Goal: Check status: Check status

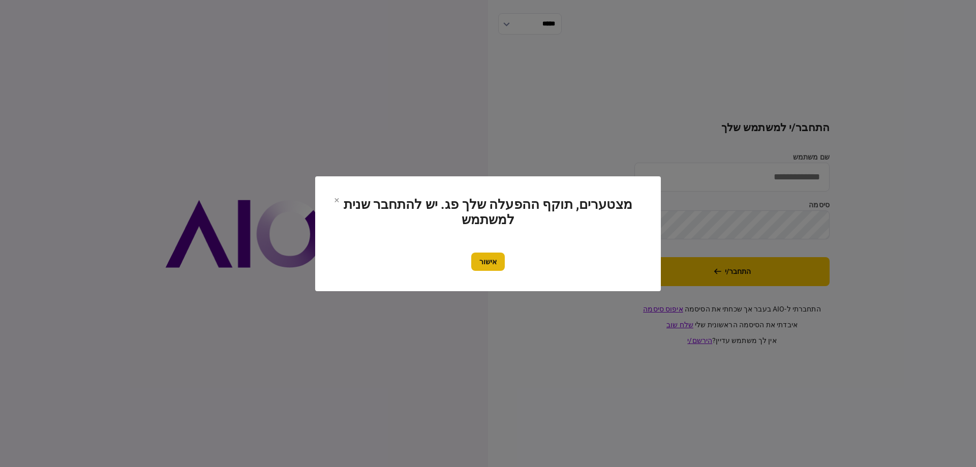
type input "*********"
click at [487, 256] on button "אישור" at bounding box center [488, 262] width 34 height 18
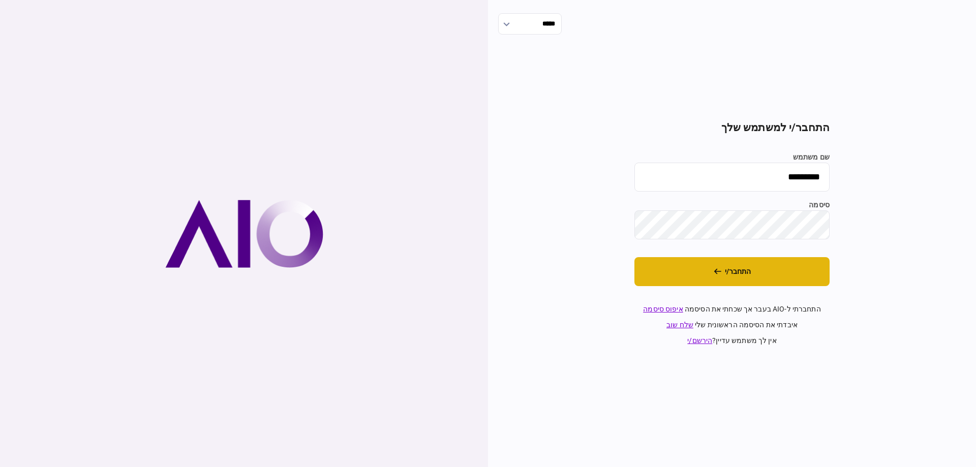
click at [685, 262] on button "התחבר/י" at bounding box center [731, 271] width 195 height 29
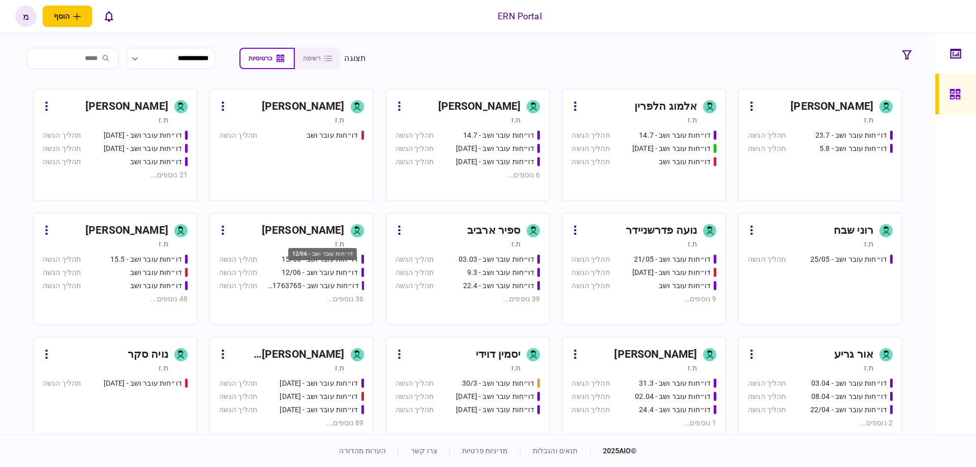
click at [286, 268] on div "דו״חות עובר ושב - 12/06" at bounding box center [320, 272] width 77 height 11
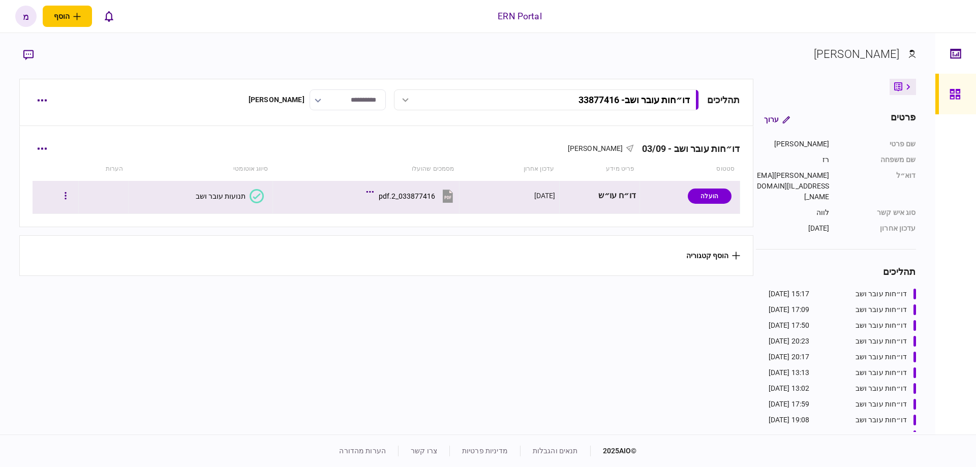
click at [63, 197] on div at bounding box center [55, 196] width 39 height 23
click at [66, 197] on button "button" at bounding box center [65, 196] width 18 height 18
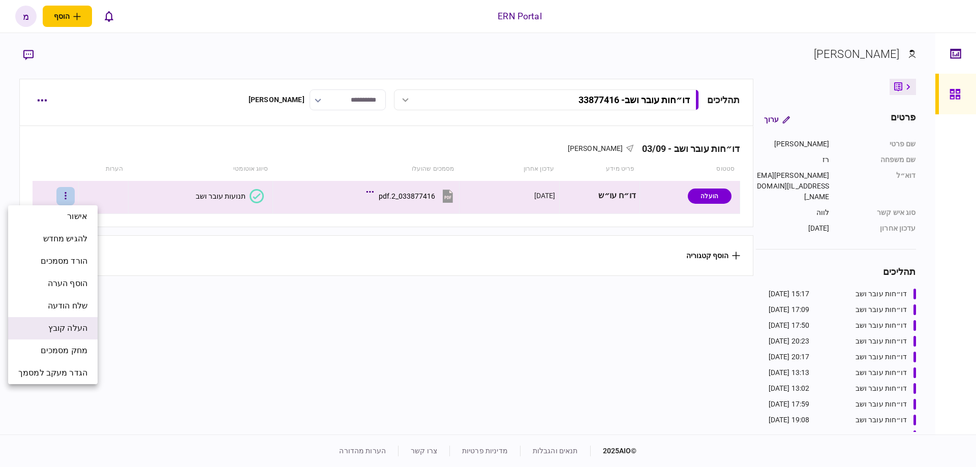
click at [56, 335] on li "העלה קובץ" at bounding box center [52, 328] width 89 height 22
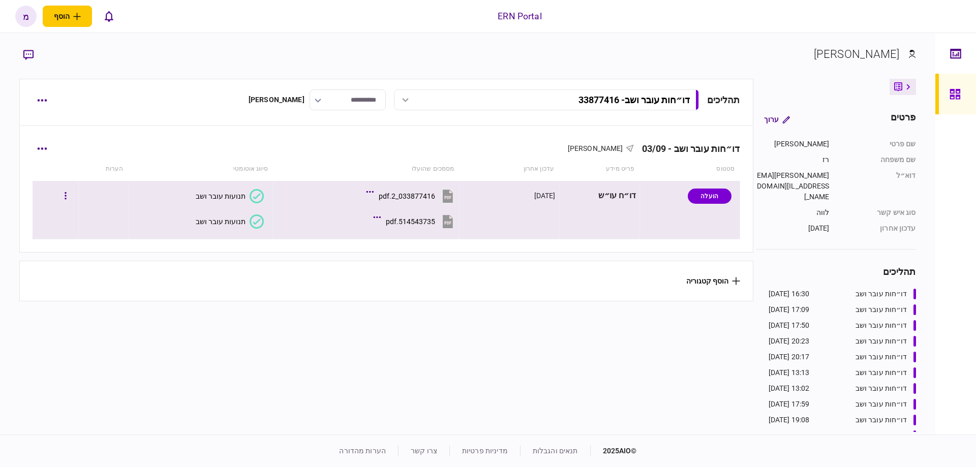
click at [251, 222] on icon at bounding box center [257, 222] width 14 height 14
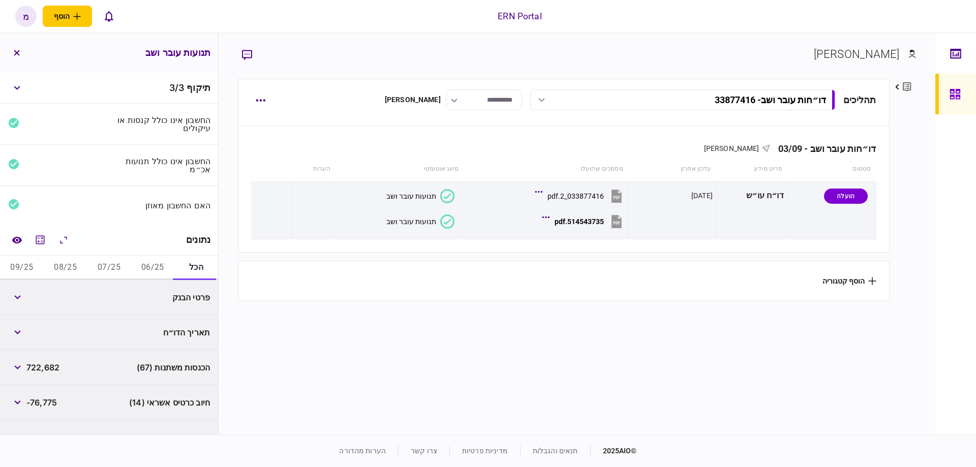
click at [156, 269] on button "06/25" at bounding box center [153, 268] width 44 height 24
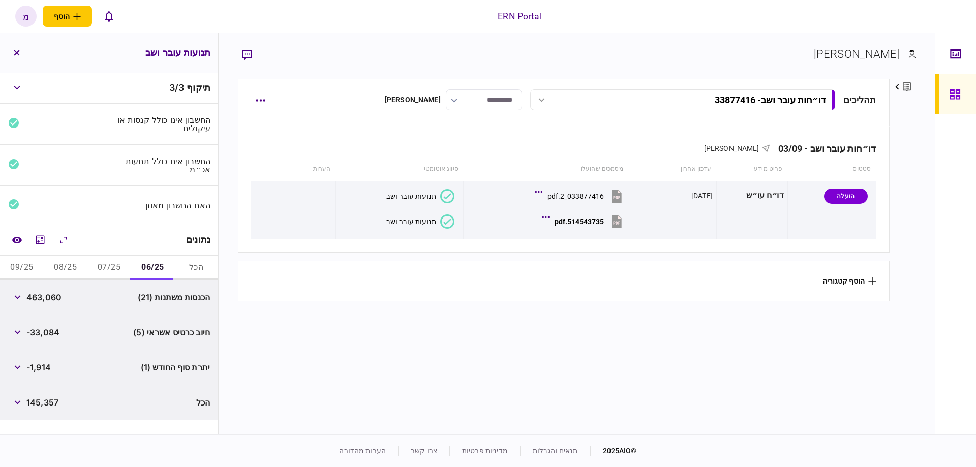
click at [123, 264] on button "07/25" at bounding box center [109, 268] width 44 height 24
click at [65, 261] on button "08/25" at bounding box center [66, 268] width 44 height 24
click at [19, 267] on button "09/25" at bounding box center [22, 268] width 44 height 24
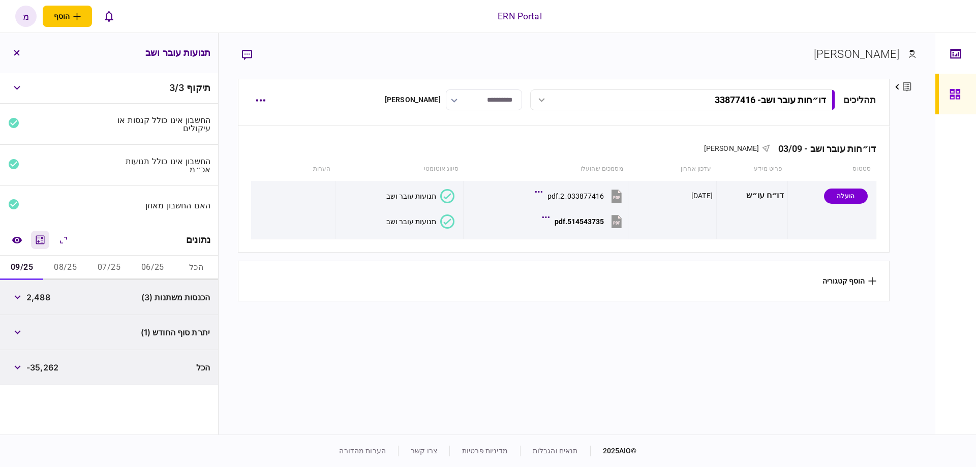
click at [41, 239] on icon "מחשבון" at bounding box center [40, 239] width 9 height 9
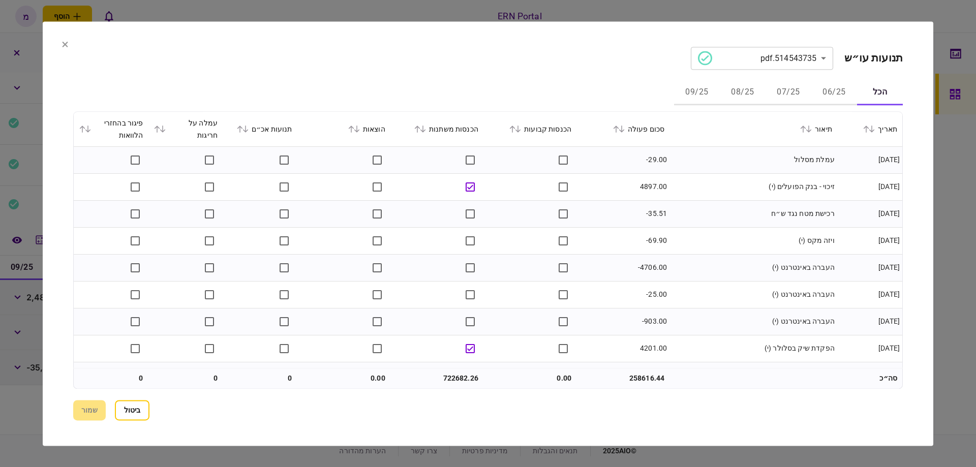
click at [426, 130] on icon at bounding box center [423, 129] width 6 height 7
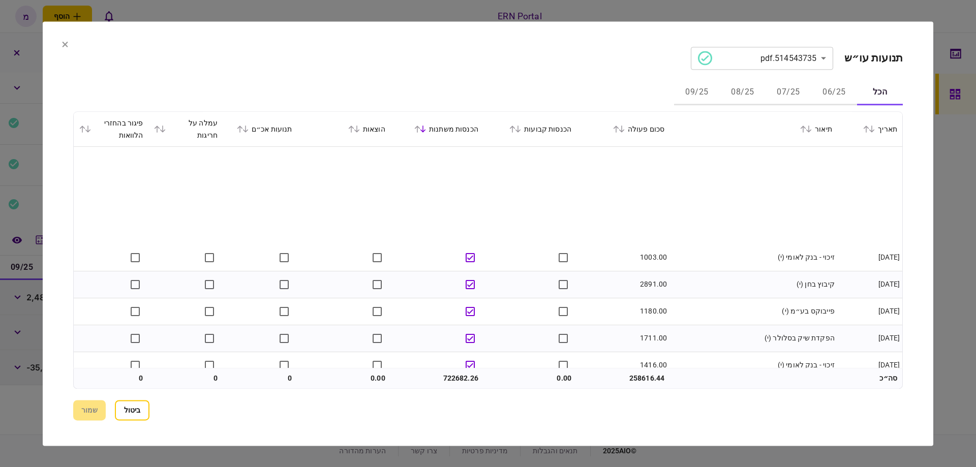
scroll to position [691, 0]
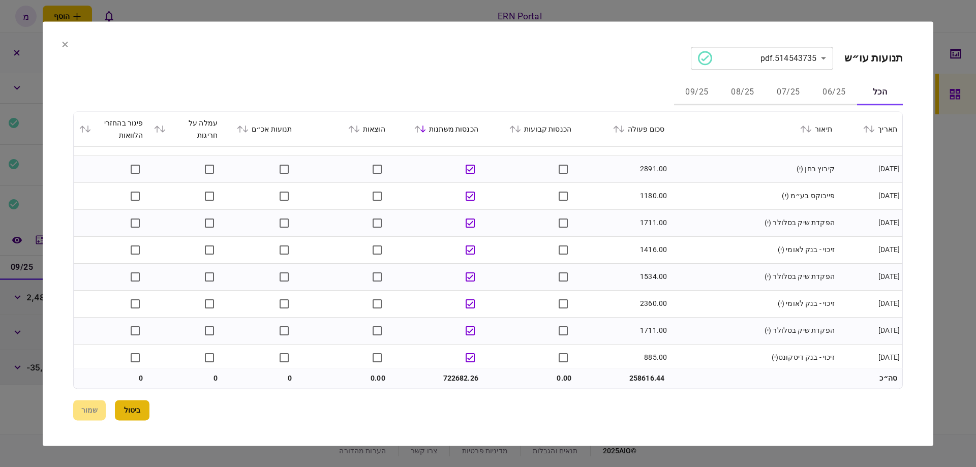
click at [129, 407] on button "ביטול" at bounding box center [132, 410] width 35 height 20
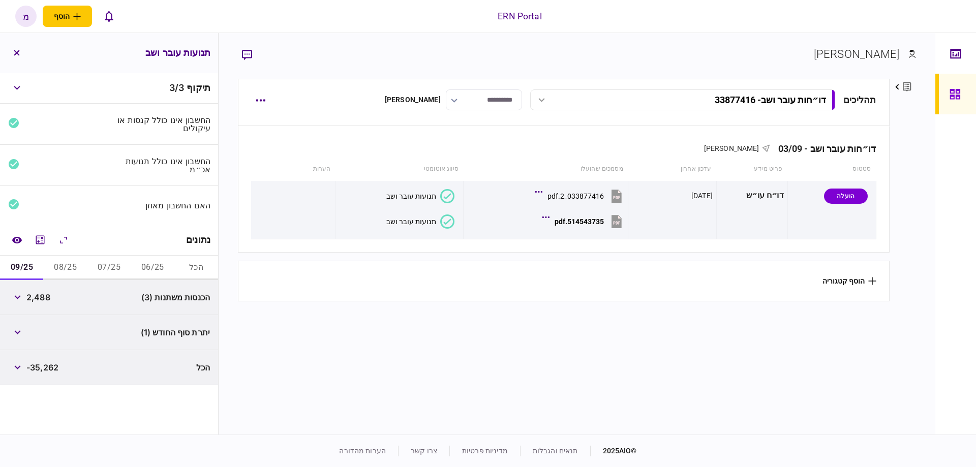
click at [336, 345] on section "תהליכים דו״חות עובר ושב - 33877416 דו״חות עובר ושב - 33877416 16:30 03/09/2025 …" at bounding box center [563, 255] width 651 height 353
click at [153, 270] on button "06/25" at bounding box center [153, 268] width 44 height 24
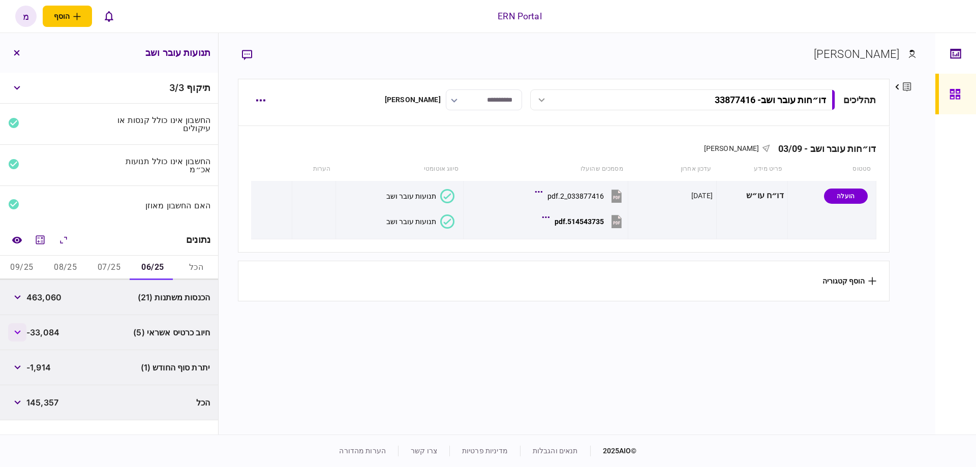
click at [20, 334] on button "button" at bounding box center [17, 332] width 18 height 18
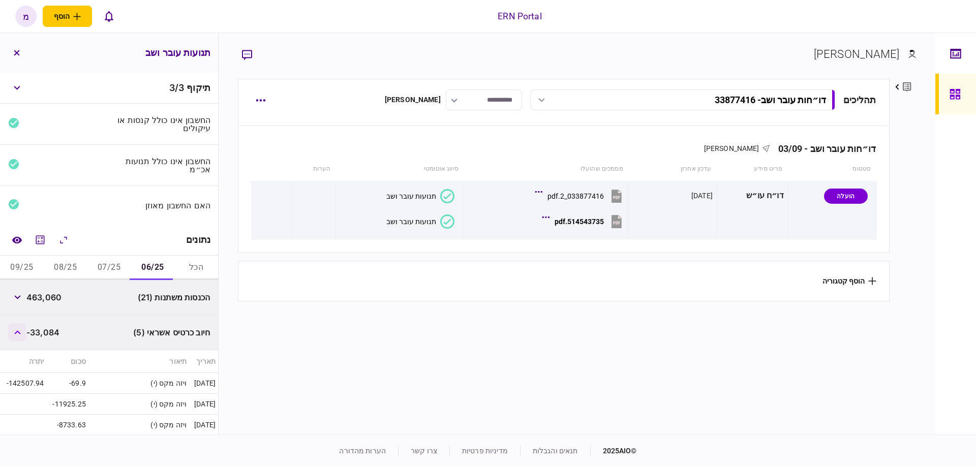
click at [19, 332] on button "button" at bounding box center [17, 332] width 18 height 18
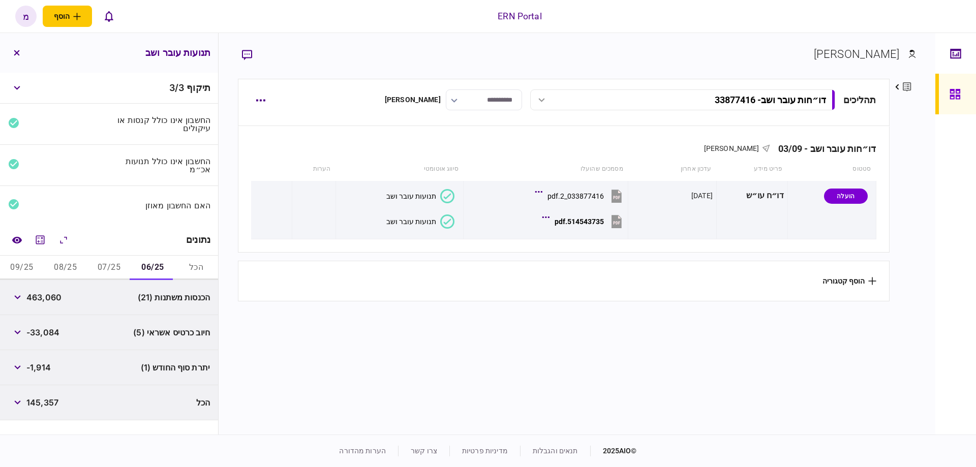
click at [103, 267] on button "07/25" at bounding box center [109, 268] width 44 height 24
click at [146, 262] on button "06/25" at bounding box center [153, 268] width 44 height 24
click at [100, 267] on button "07/25" at bounding box center [109, 268] width 44 height 24
click at [66, 262] on button "08/25" at bounding box center [66, 268] width 44 height 24
click at [108, 265] on button "07/25" at bounding box center [109, 268] width 44 height 24
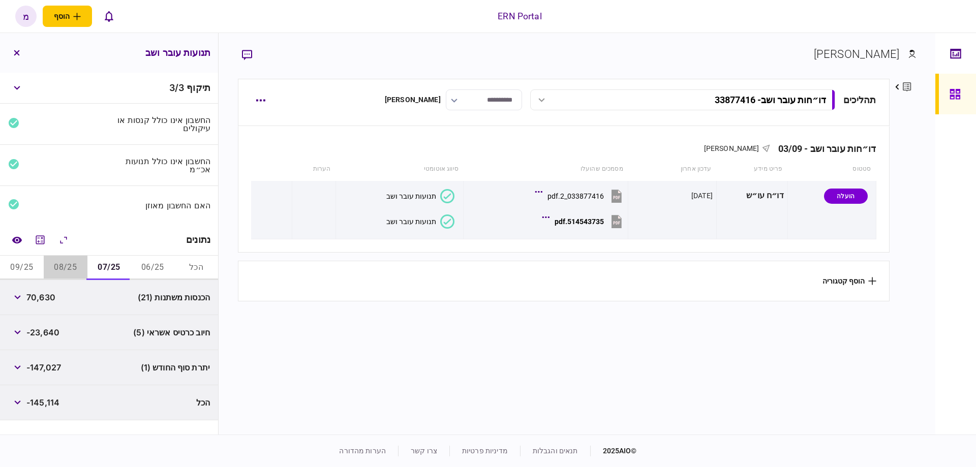
click at [68, 265] on button "08/25" at bounding box center [66, 268] width 44 height 24
click at [13, 272] on button "09/25" at bounding box center [22, 268] width 44 height 24
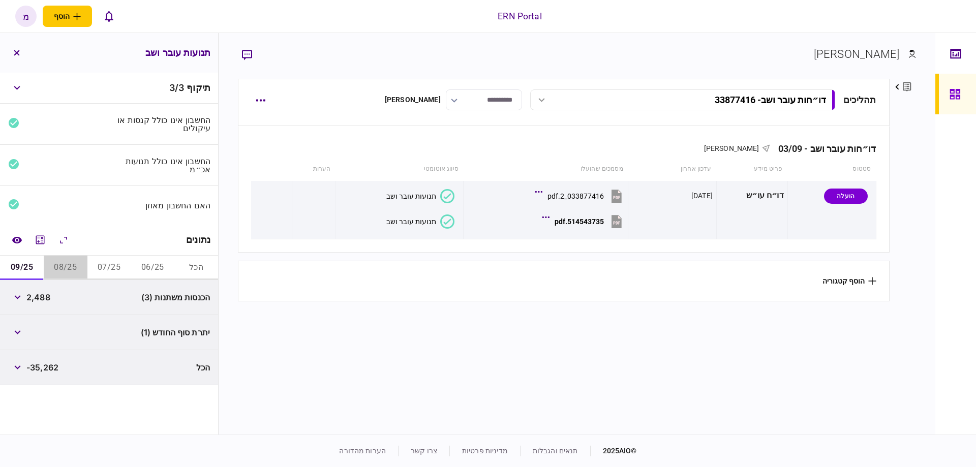
click at [59, 262] on button "08/25" at bounding box center [66, 268] width 44 height 24
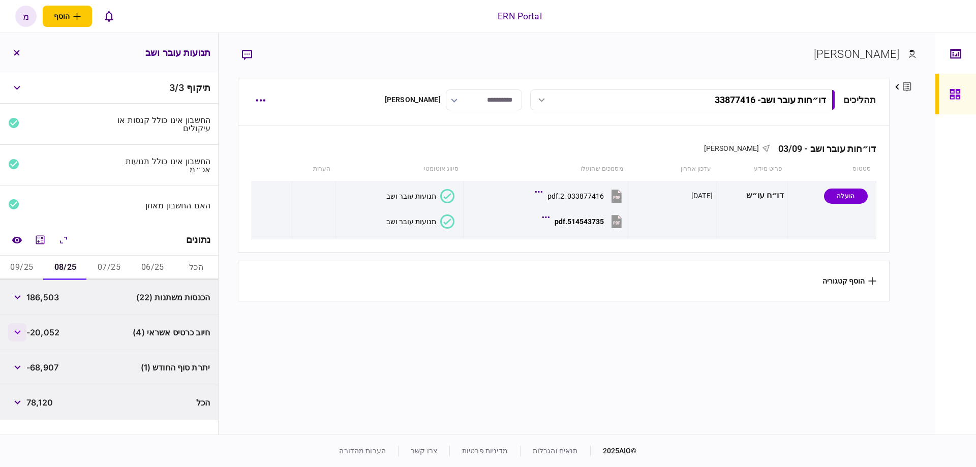
click at [21, 331] on icon "button" at bounding box center [17, 332] width 7 height 4
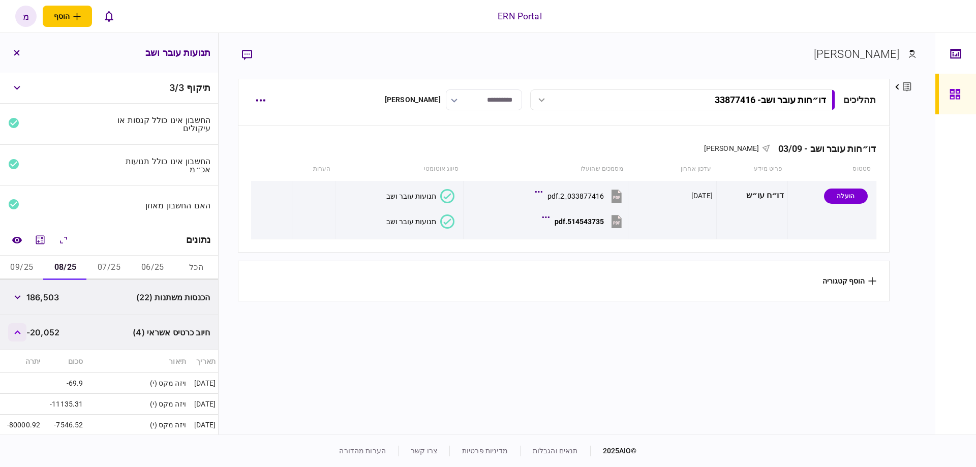
click at [20, 331] on icon "button" at bounding box center [17, 332] width 6 height 4
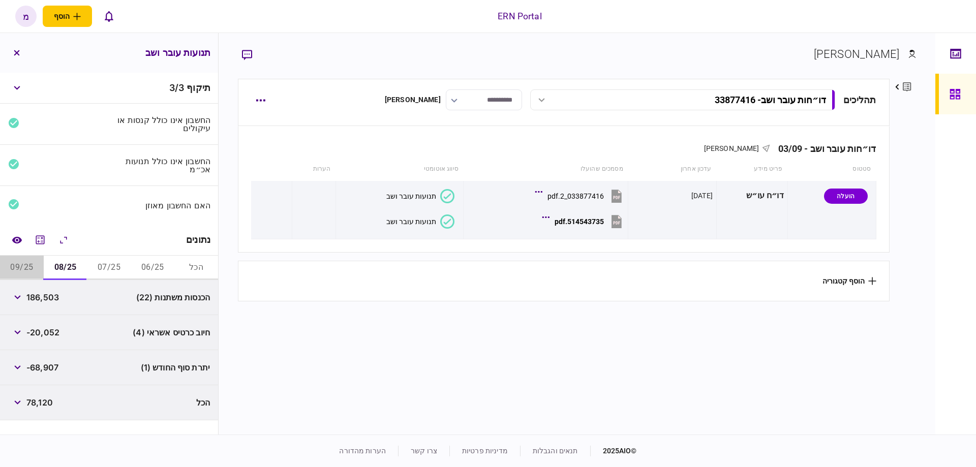
click at [25, 271] on button "09/25" at bounding box center [22, 268] width 44 height 24
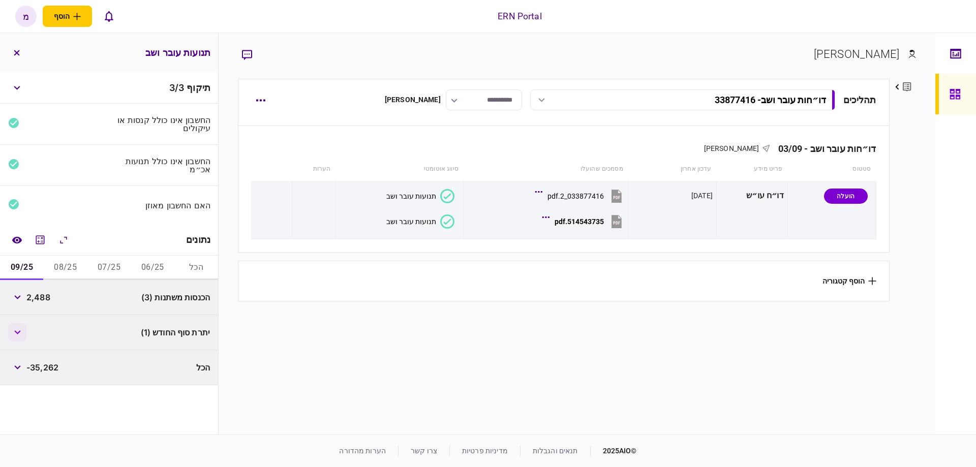
click at [26, 331] on button "button" at bounding box center [17, 332] width 18 height 18
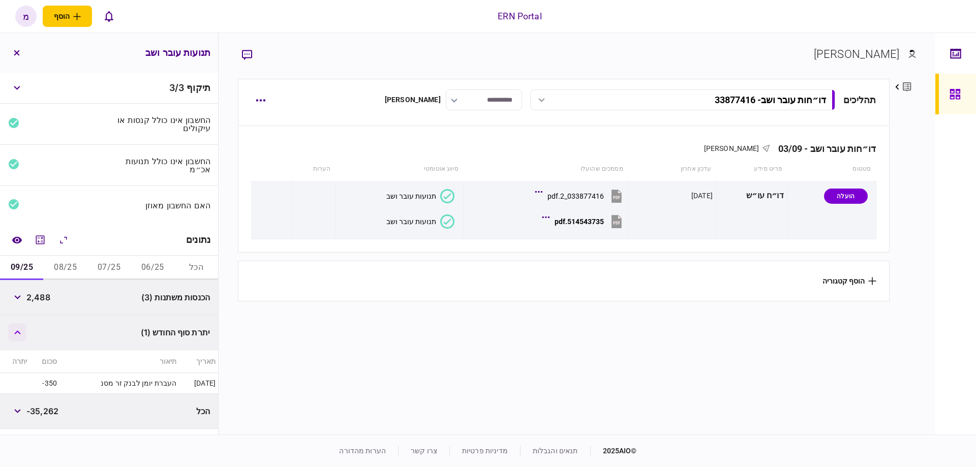
click at [26, 331] on button "button" at bounding box center [17, 332] width 18 height 18
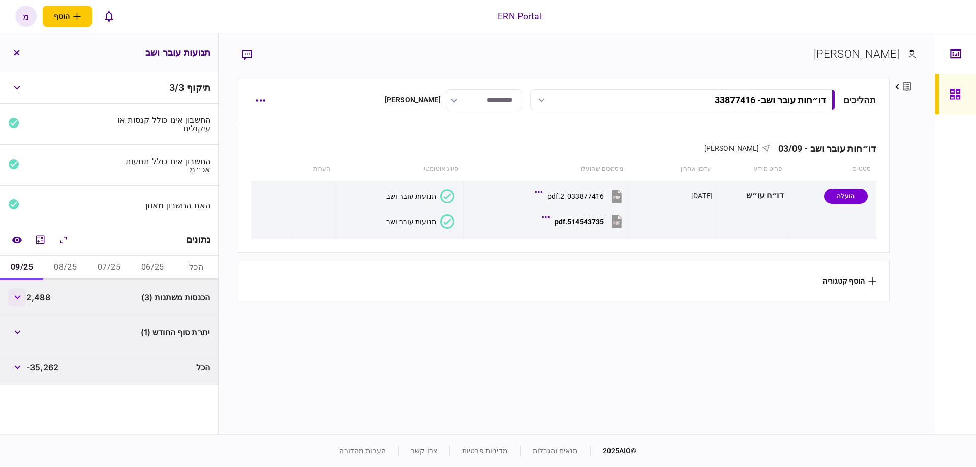
click at [21, 290] on button "button" at bounding box center [17, 297] width 18 height 18
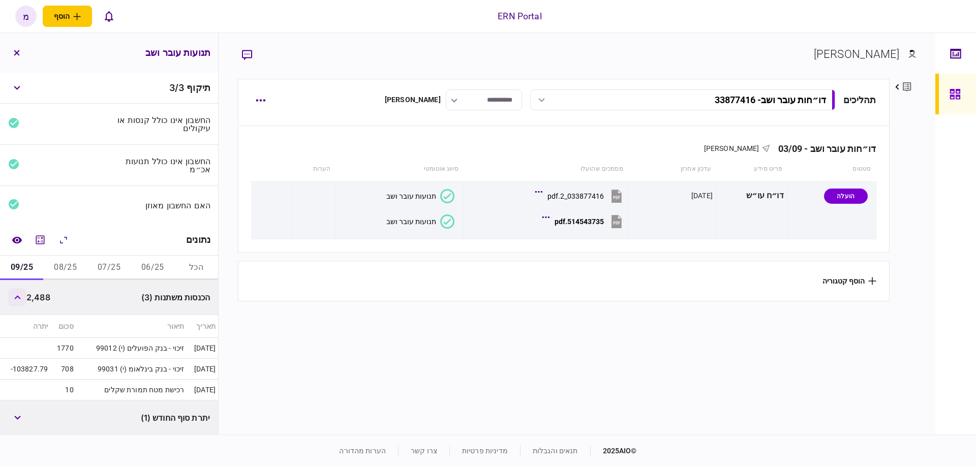
click at [21, 290] on button "button" at bounding box center [17, 297] width 18 height 18
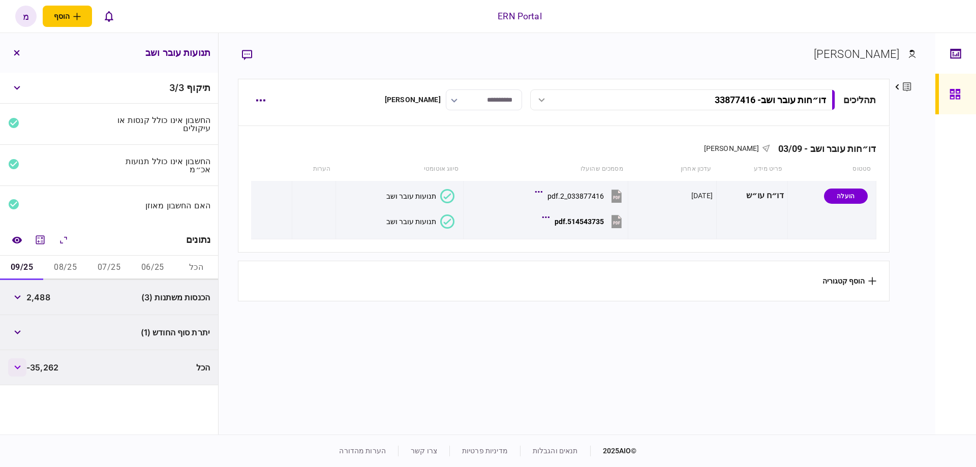
click at [21, 366] on icon "button" at bounding box center [17, 368] width 7 height 4
